Goal: Transaction & Acquisition: Purchase product/service

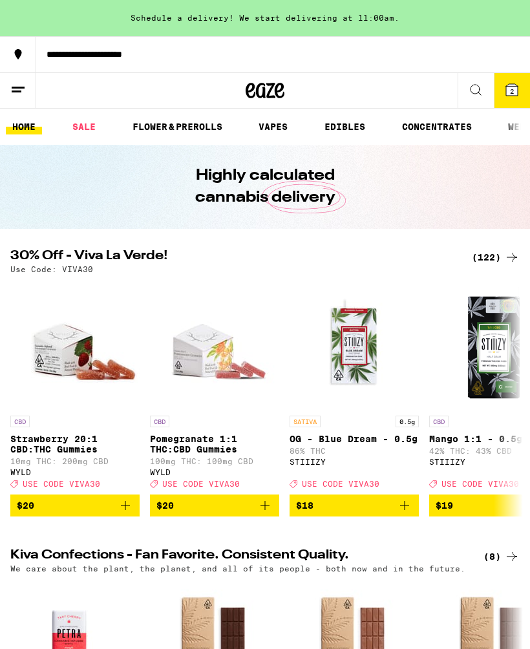
click at [488, 255] on div "(122)" at bounding box center [496, 258] width 48 height 16
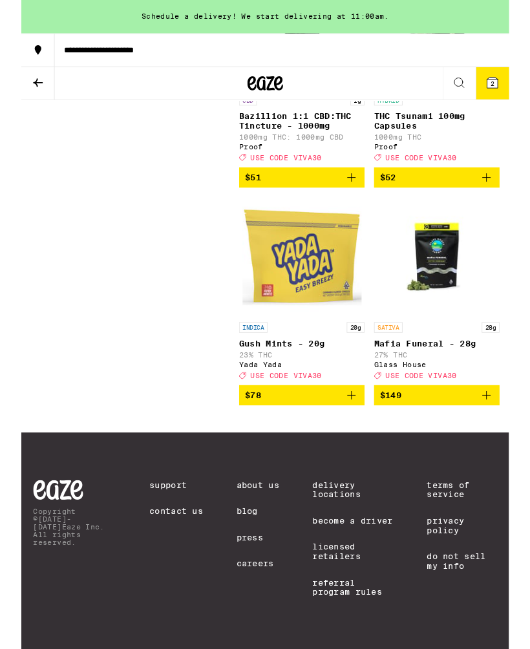
scroll to position [15388, 0]
click at [15, 89] on icon at bounding box center [18, 89] width 10 height 9
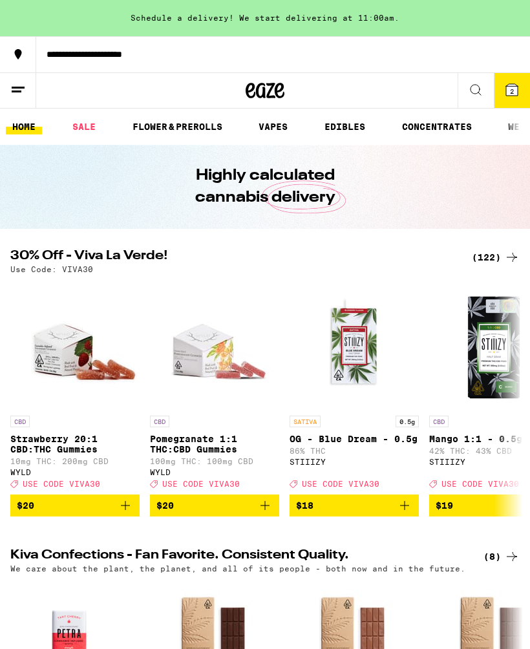
click at [266, 95] on icon at bounding box center [265, 90] width 39 height 23
